Goal: Register for event/course

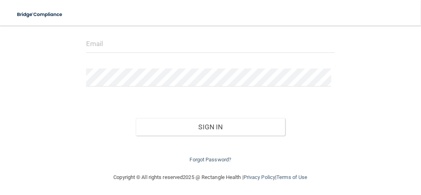
scroll to position [85, 0]
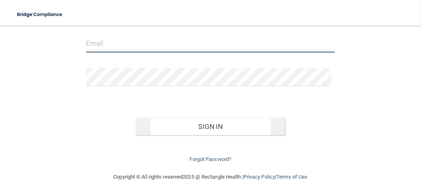
type input "[EMAIL_ADDRESS][DOMAIN_NAME]"
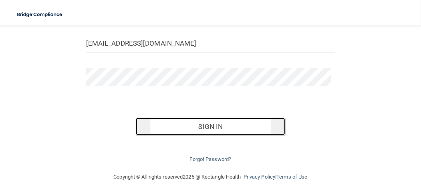
click at [204, 120] on button "Sign In" at bounding box center [210, 127] width 149 height 18
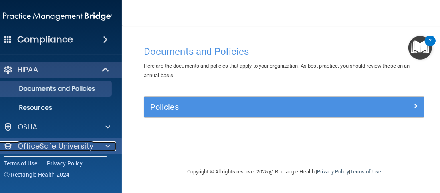
click at [84, 149] on p "OfficeSafe University" at bounding box center [56, 147] width 76 height 10
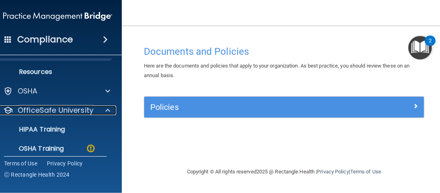
scroll to position [81, 0]
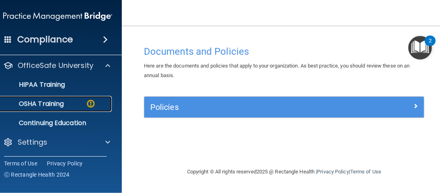
click at [72, 110] on link "OSHA Training" at bounding box center [49, 104] width 126 height 16
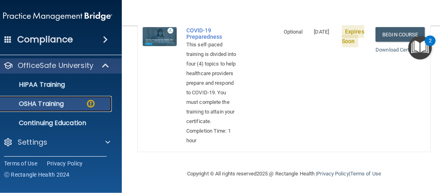
scroll to position [624, 0]
click at [406, 53] on link "Download Certificate" at bounding box center [399, 50] width 48 height 6
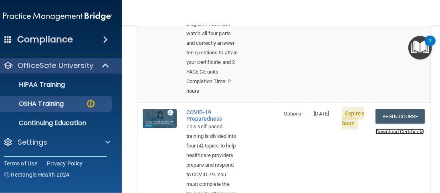
scroll to position [464, 0]
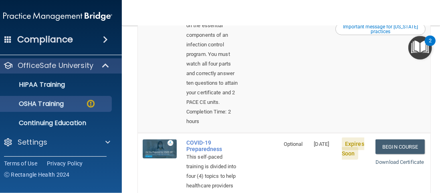
click at [202, 32] on div "This on-demand webinar is divided into four (4) parts based on the essential co…" at bounding box center [212, 49] width 52 height 115
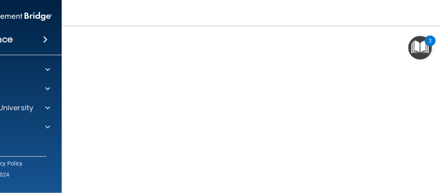
scroll to position [69, 0]
